Goal: Transaction & Acquisition: Purchase product/service

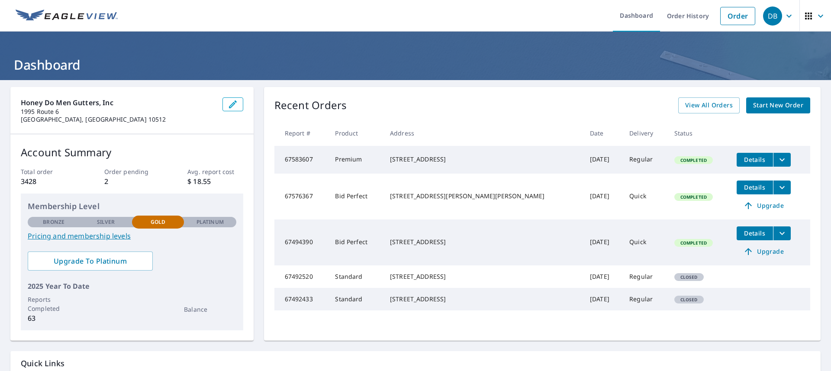
click at [779, 107] on span "Start New Order" at bounding box center [778, 105] width 50 height 11
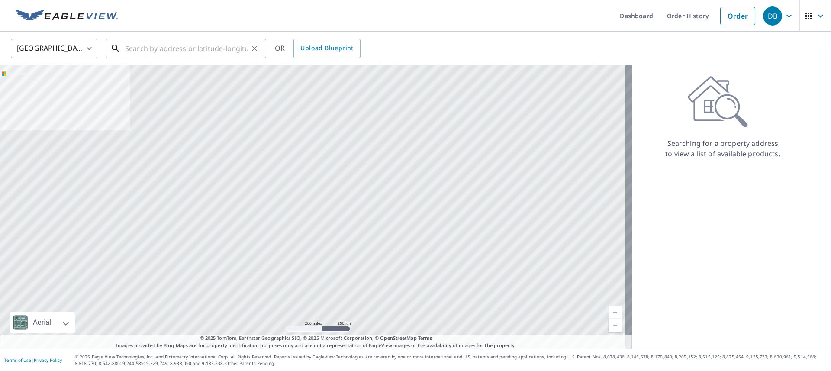
click at [196, 45] on input "text" at bounding box center [186, 48] width 123 height 24
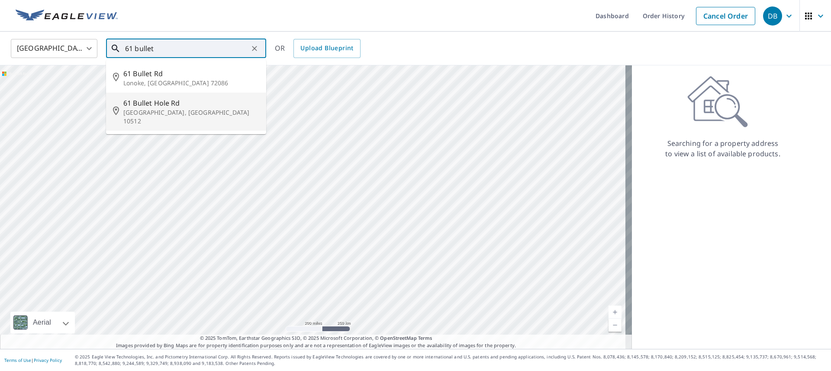
click at [187, 102] on span "61 Bullet Hole Rd" at bounding box center [191, 103] width 136 height 10
type input "[STREET_ADDRESS]"
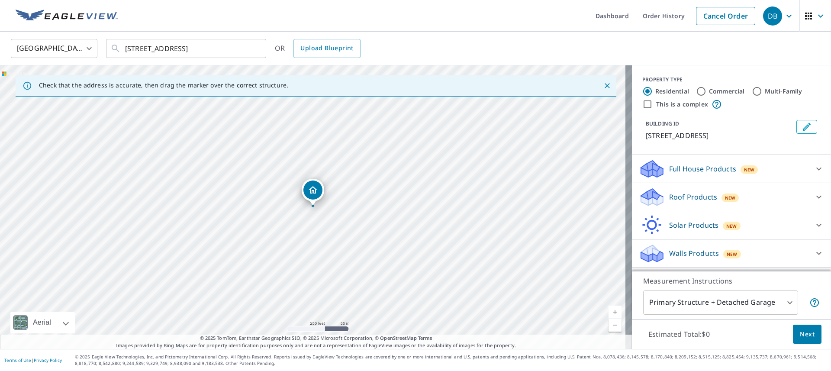
click at [704, 199] on p "Roof Products" at bounding box center [693, 197] width 48 height 10
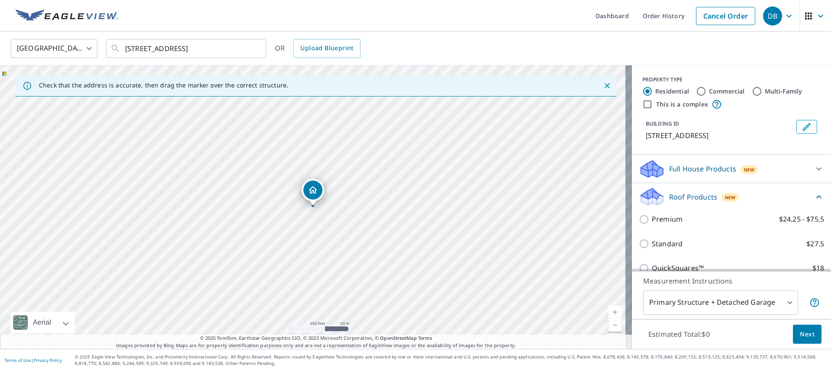
scroll to position [74, 0]
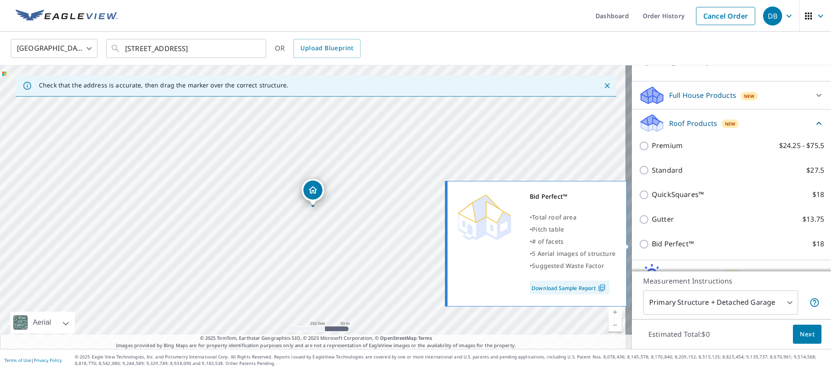
click at [640, 247] on input "Bid Perfect™ $18" at bounding box center [645, 244] width 13 height 10
checkbox input "true"
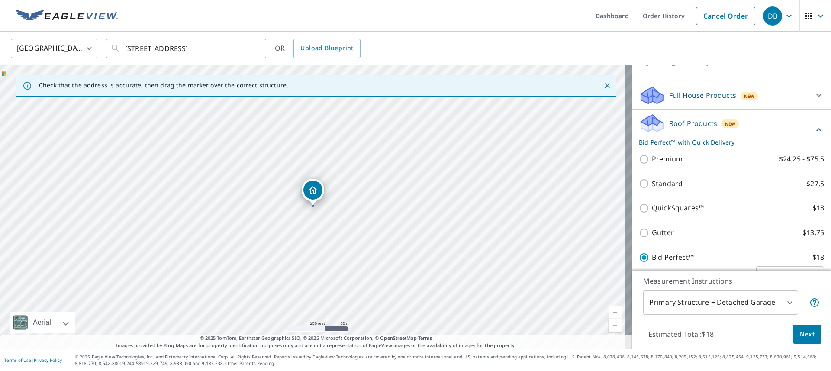
click at [803, 329] on span "Next" at bounding box center [807, 334] width 15 height 11
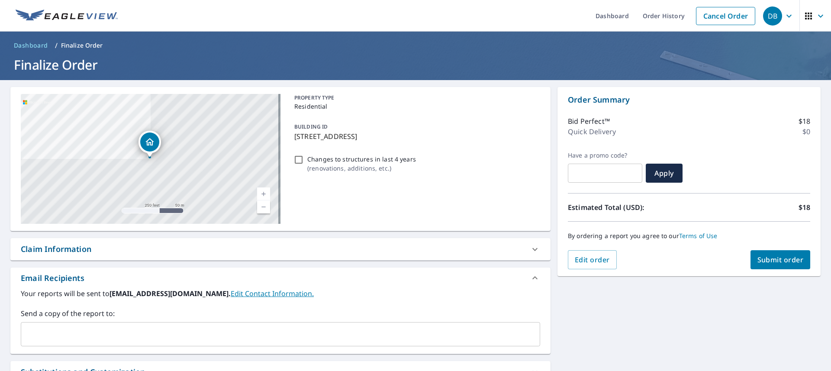
scroll to position [63, 0]
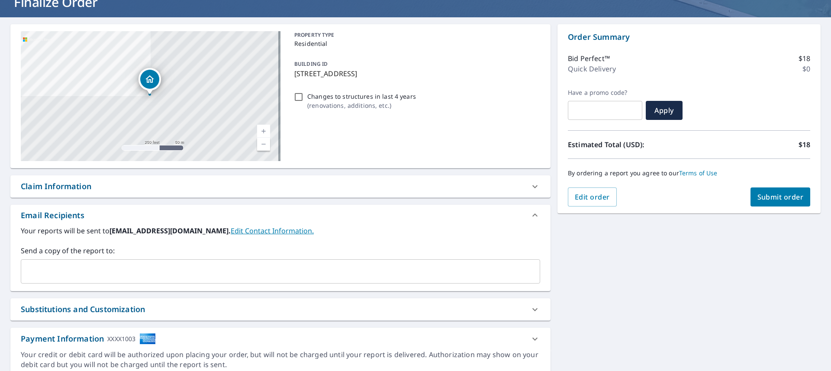
click at [226, 277] on input "text" at bounding box center [274, 271] width 499 height 16
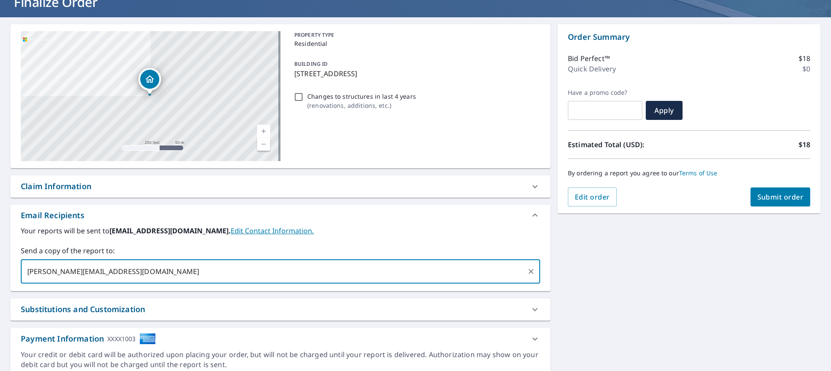
type input "[PERSON_NAME][EMAIL_ADDRESS][DOMAIN_NAME]"
click at [769, 203] on button "Submit order" at bounding box center [780, 196] width 60 height 19
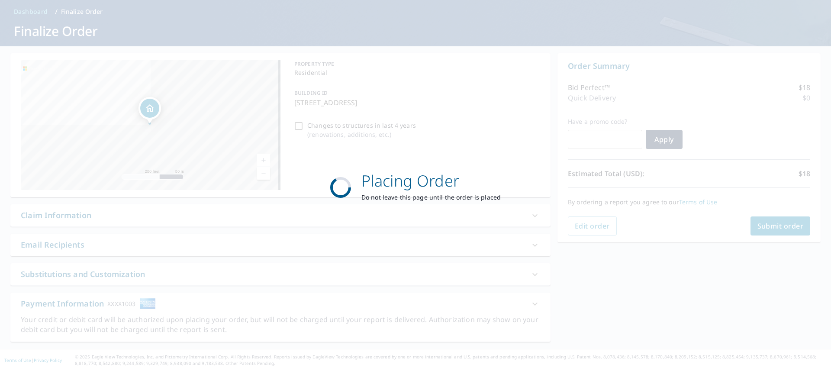
scroll to position [34, 0]
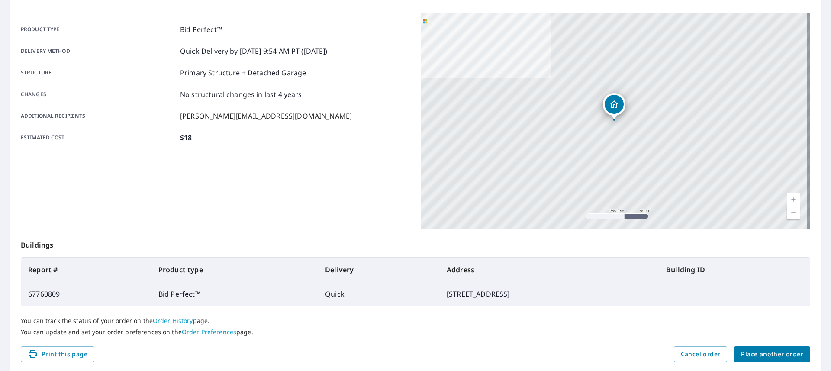
scroll to position [122, 0]
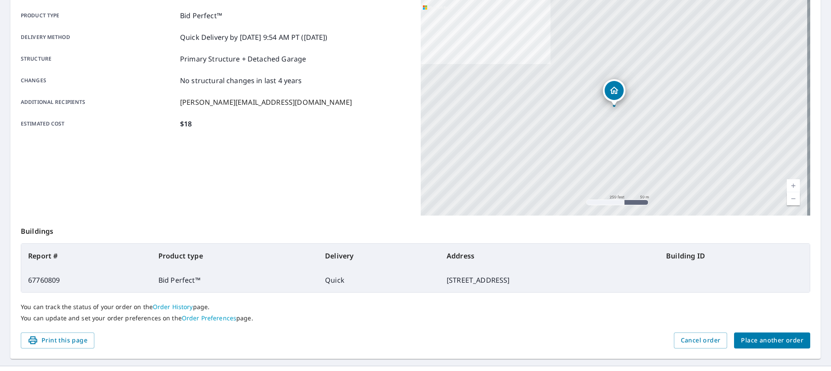
click at [766, 338] on span "Place another order" at bounding box center [772, 340] width 62 height 11
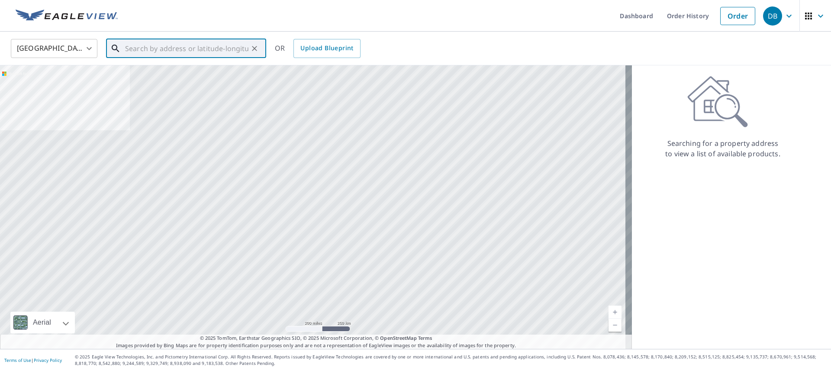
click at [175, 39] on input "text" at bounding box center [186, 48] width 123 height 24
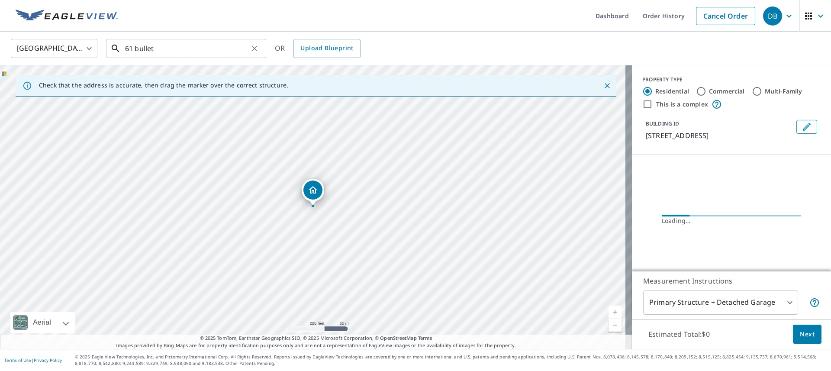
click at [179, 42] on input "61 bullet" at bounding box center [186, 48] width 123 height 24
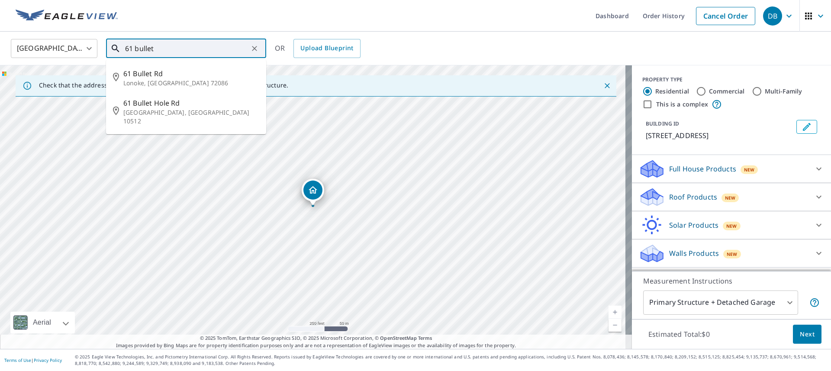
click at [177, 47] on input "61 bullet" at bounding box center [186, 48] width 123 height 24
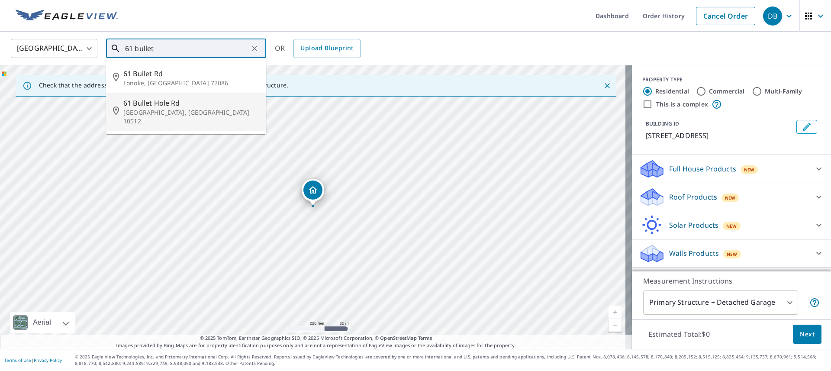
click at [158, 102] on span "61 Bullet Hole Rd" at bounding box center [191, 103] width 136 height 10
type input "[STREET_ADDRESS]"
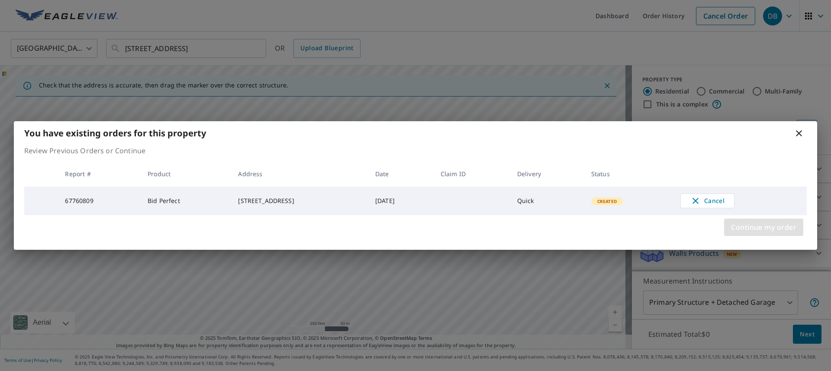
click at [773, 228] on span "Continue my order" at bounding box center [763, 227] width 65 height 12
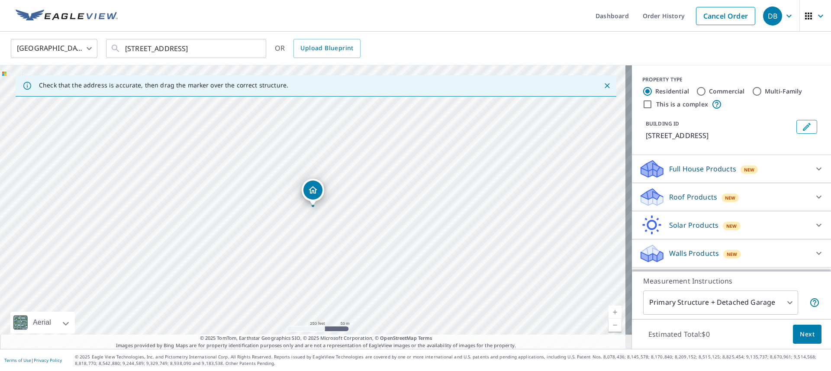
click at [723, 254] on div "New" at bounding box center [732, 254] width 18 height 9
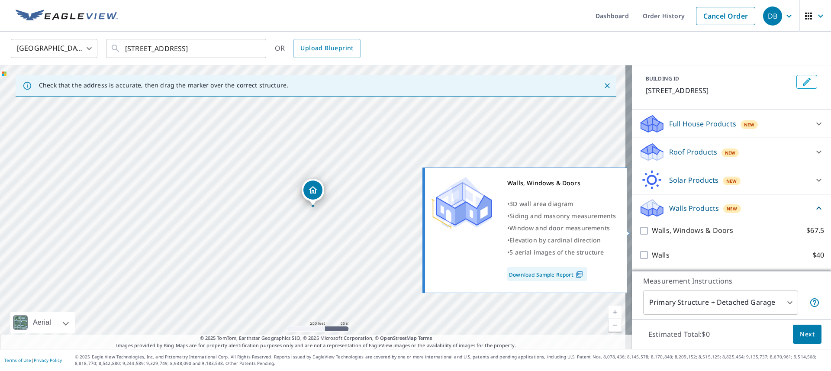
click at [639, 231] on input "Walls, Windows & Doors $67.5" at bounding box center [645, 230] width 13 height 10
checkbox input "true"
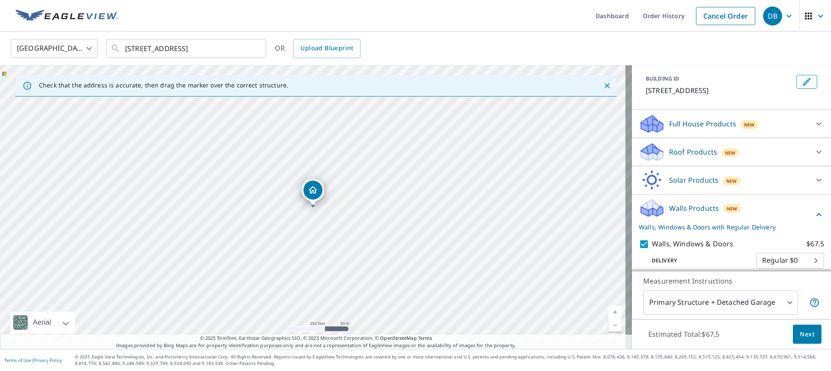
scroll to position [77, 0]
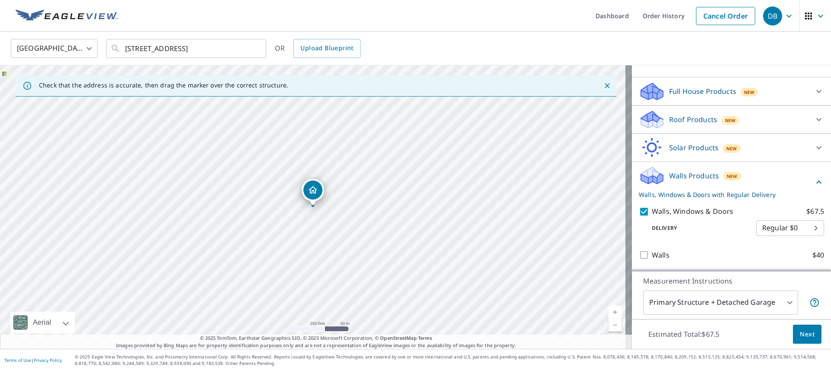
click at [800, 335] on span "Next" at bounding box center [807, 334] width 15 height 11
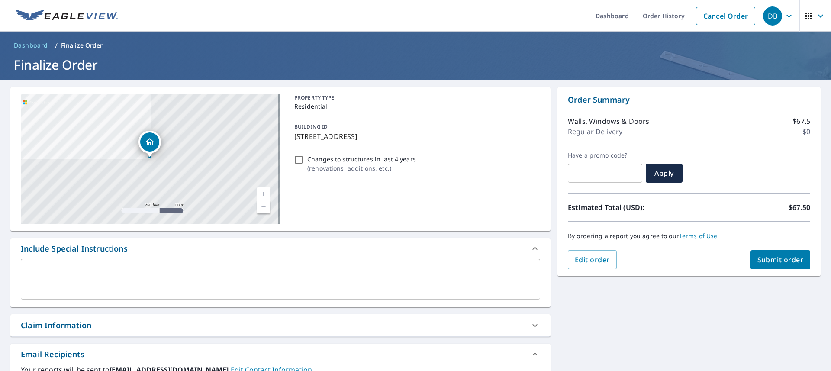
scroll to position [71, 0]
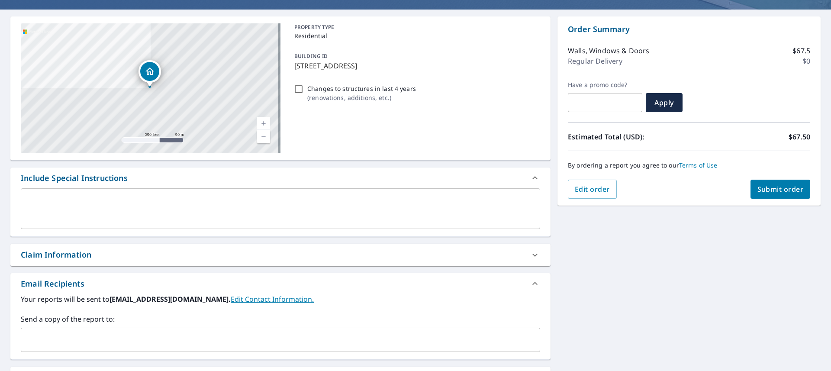
click at [138, 344] on input "text" at bounding box center [274, 339] width 499 height 16
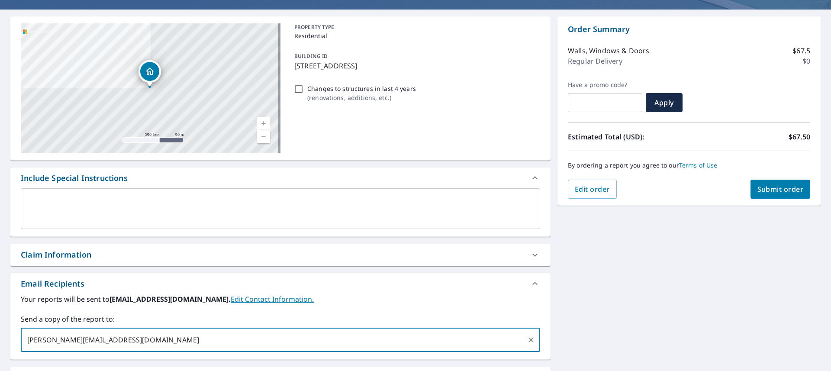
type input "[PERSON_NAME][EMAIL_ADDRESS][DOMAIN_NAME]"
click at [451, 295] on label "Your reports will be sent to [EMAIL_ADDRESS][DOMAIN_NAME]. Edit Contact Informa…" at bounding box center [280, 299] width 519 height 10
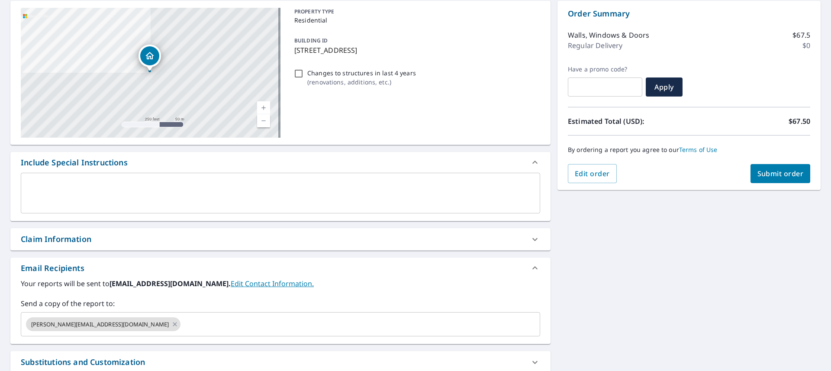
scroll to position [161, 0]
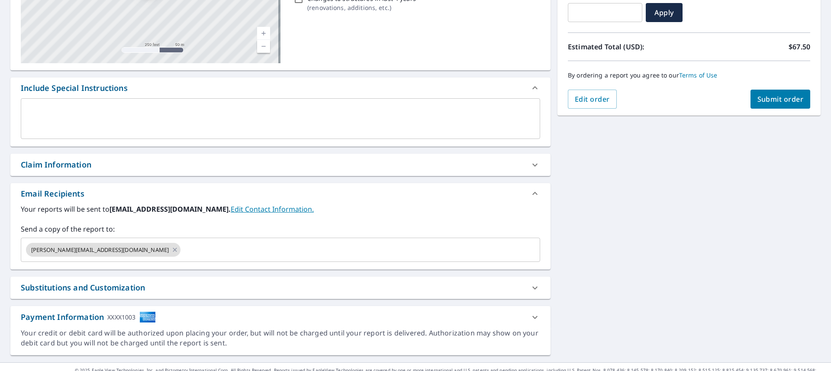
click at [790, 102] on span "Submit order" at bounding box center [780, 99] width 46 height 10
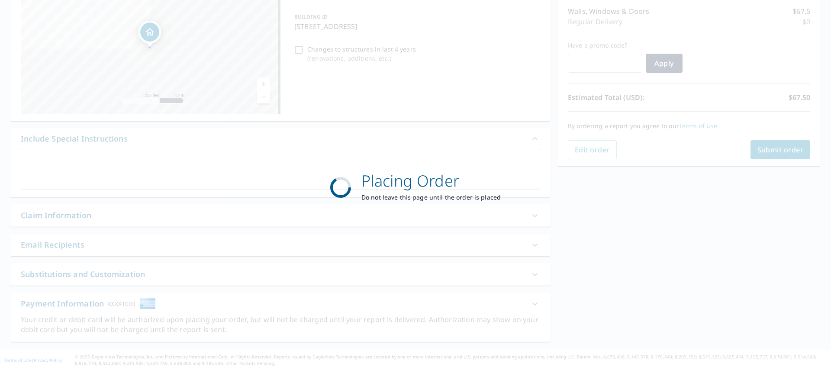
scroll to position [110, 0]
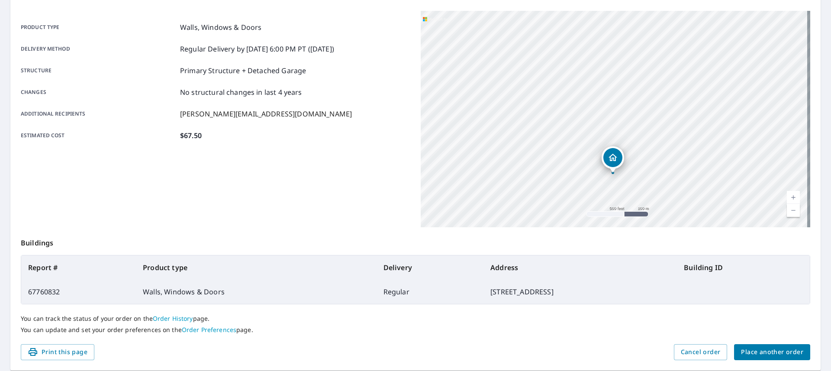
click at [242, 144] on div "Product type Walls, Windows & Doors Delivery method Regular Delivery by [DATE] …" at bounding box center [215, 81] width 389 height 141
